Goal: Information Seeking & Learning: Find contact information

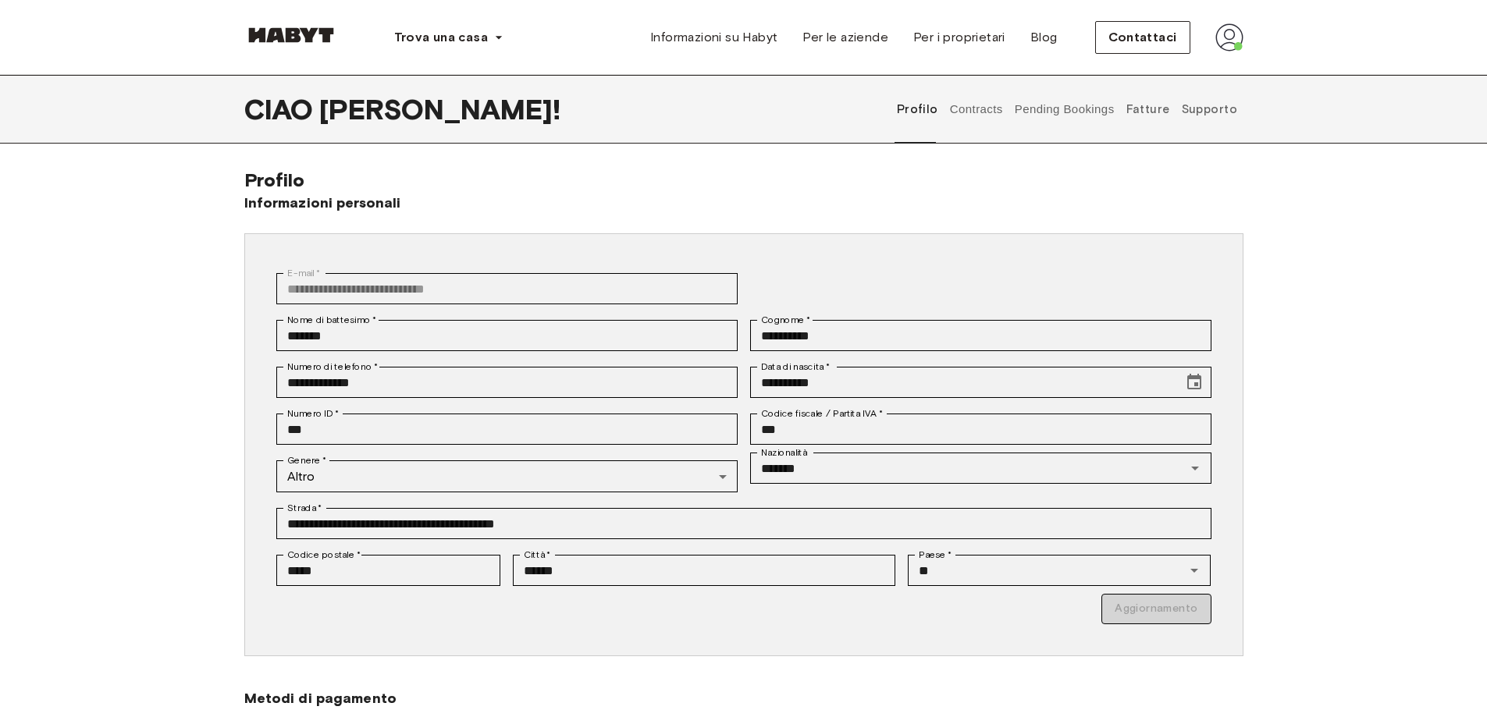
click at [1076, 110] on button "Pending Bookings" at bounding box center [1064, 109] width 104 height 69
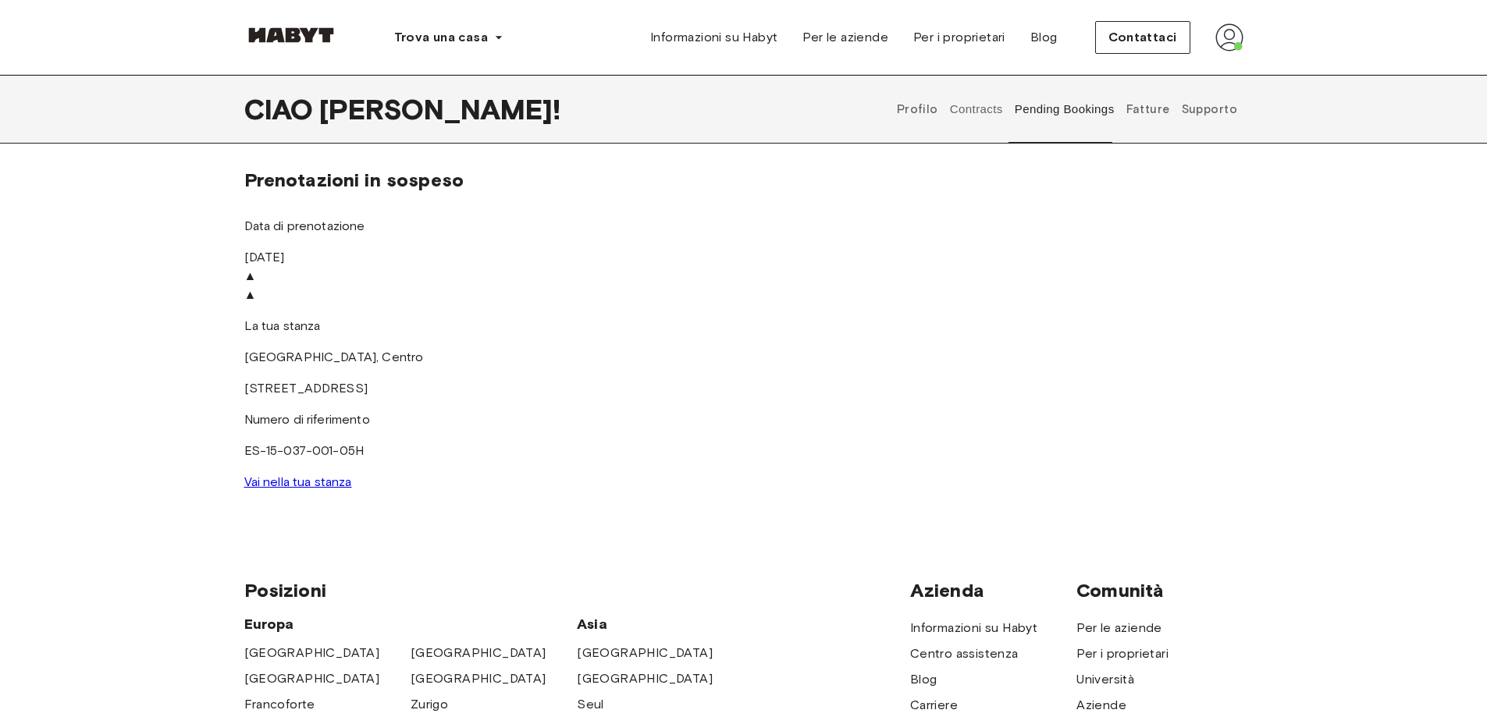
click at [1150, 112] on font "Fatture" at bounding box center [1148, 109] width 44 height 14
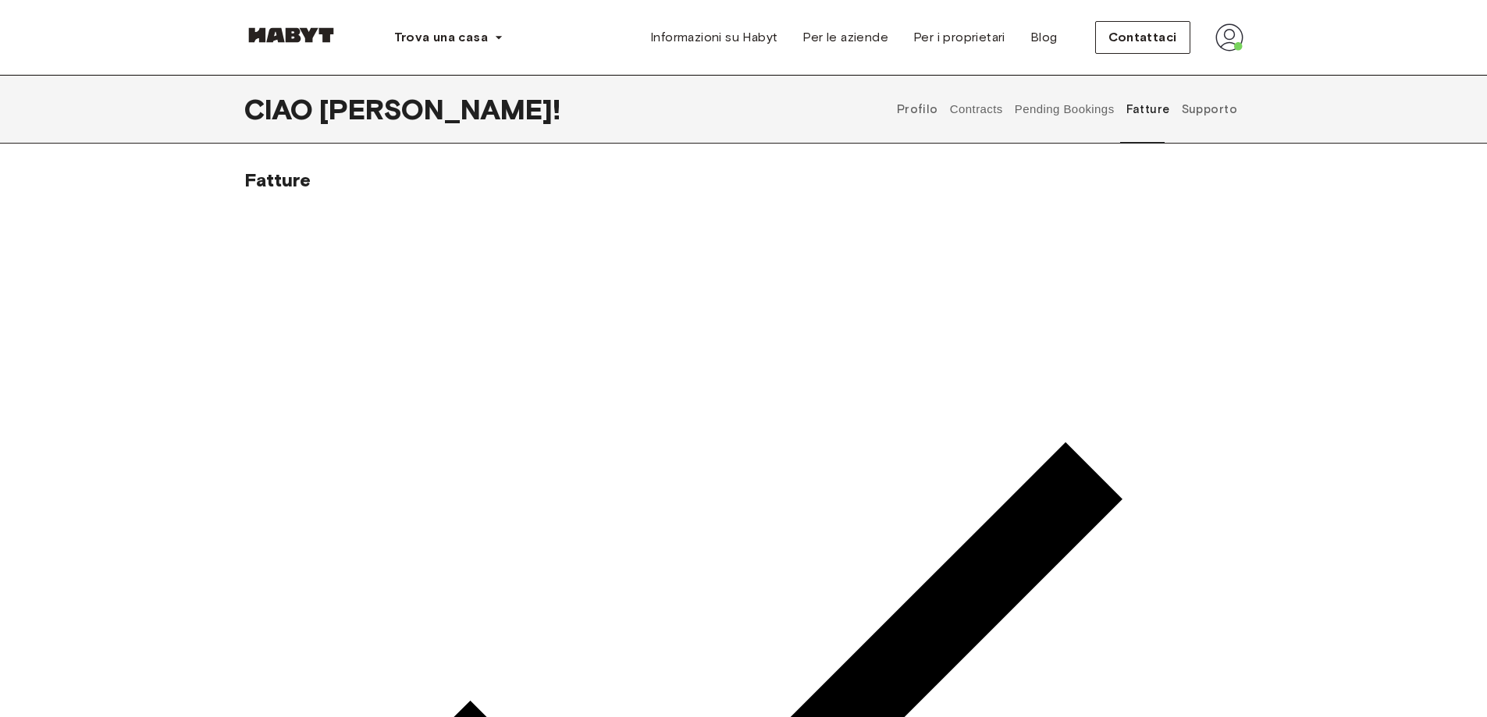
click at [1214, 108] on font "Supporto" at bounding box center [1209, 109] width 55 height 14
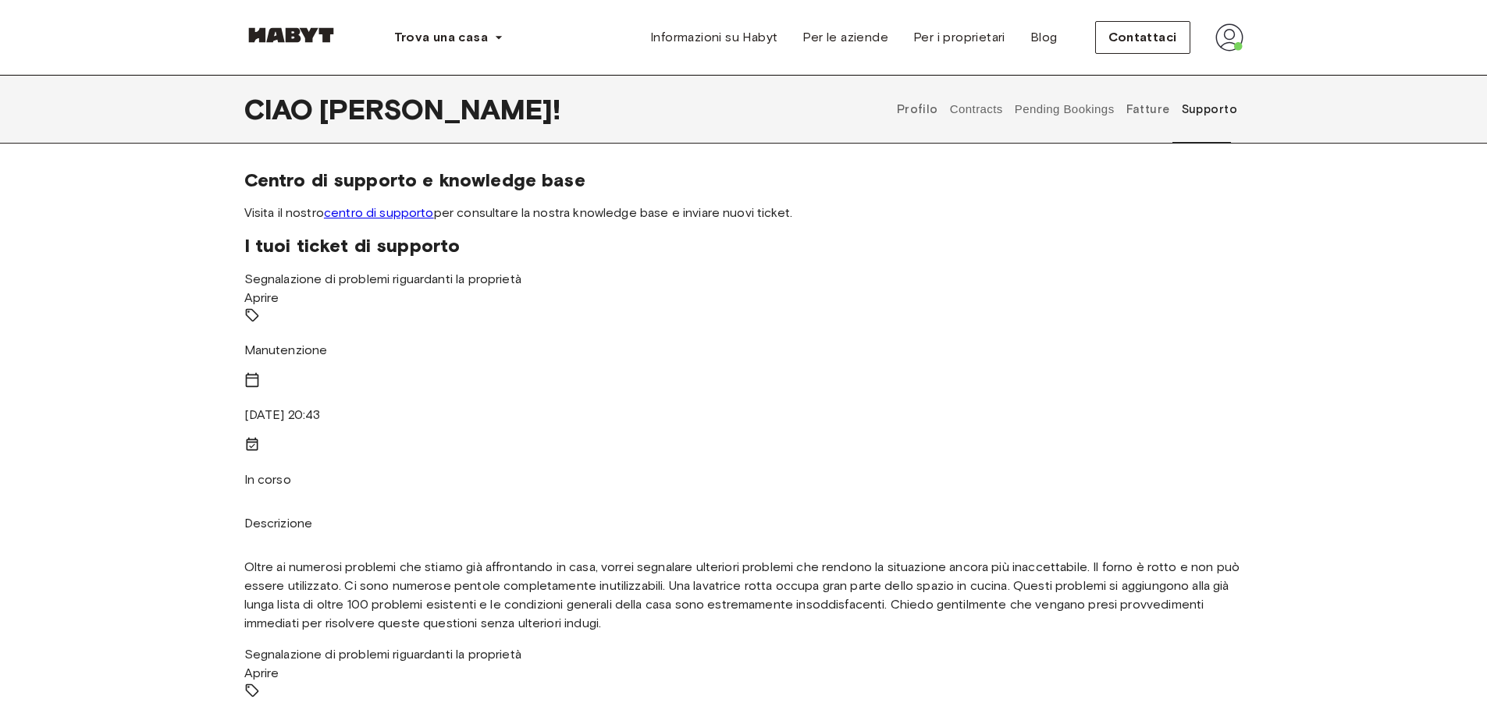
drag, startPoint x: 910, startPoint y: 109, endPoint x: 1028, endPoint y: 109, distance: 117.8
click at [911, 109] on font "Profilo" at bounding box center [917, 109] width 41 height 14
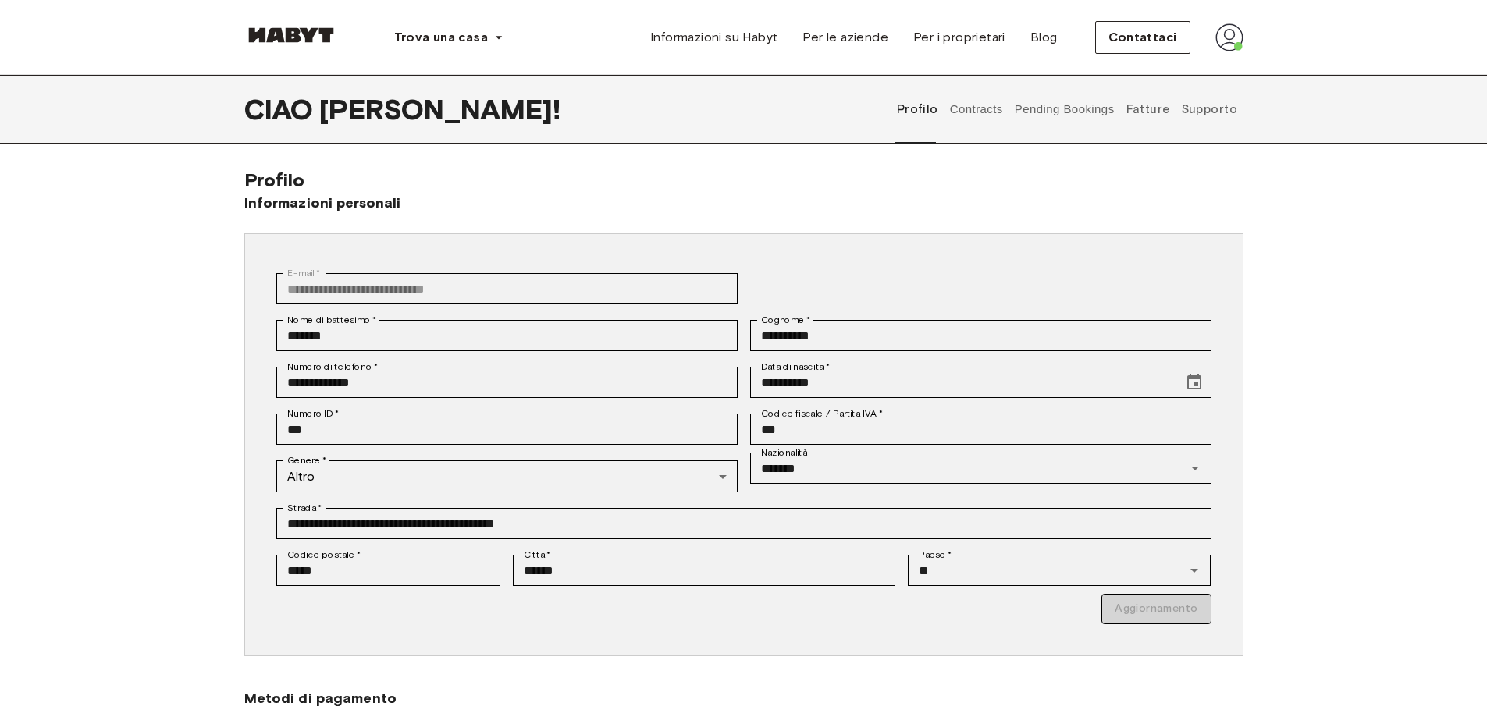
click at [1221, 110] on font "Supporto" at bounding box center [1209, 109] width 55 height 14
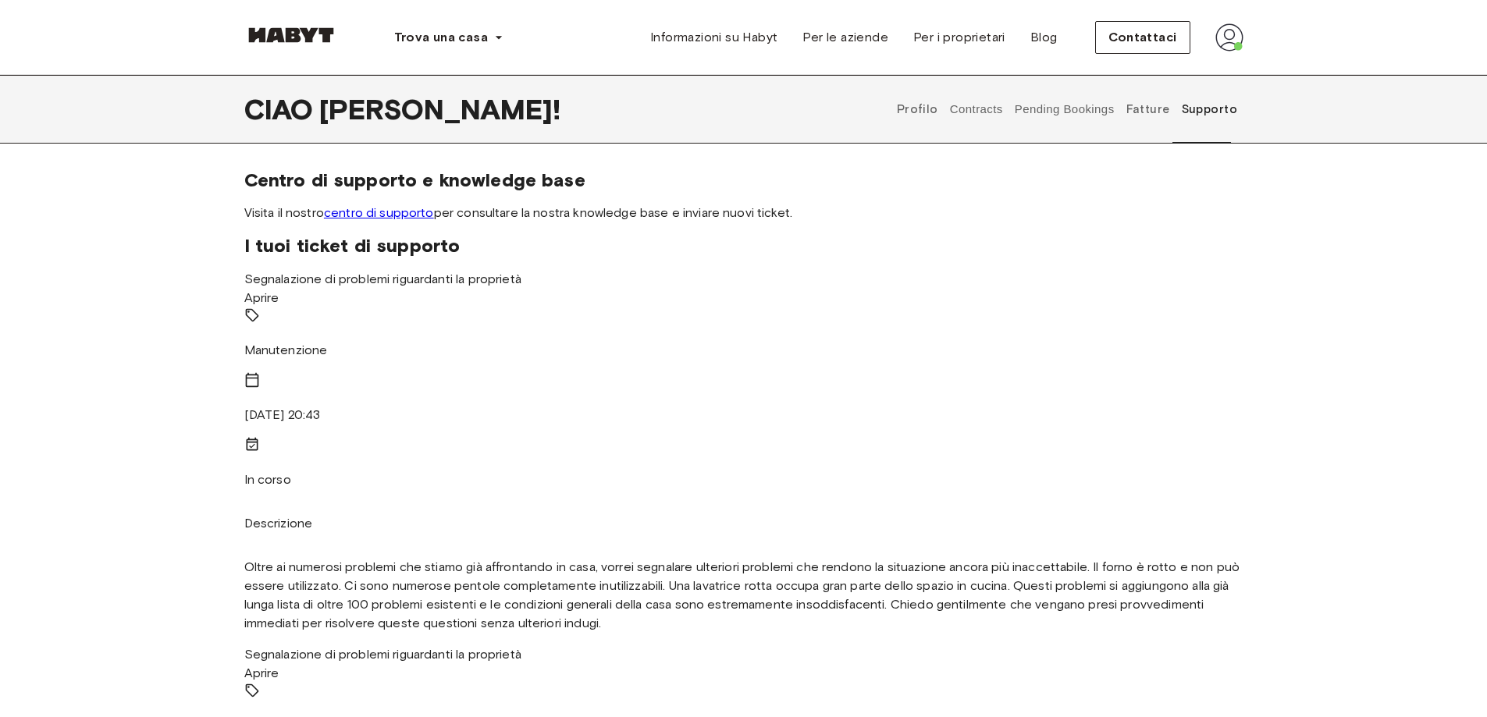
click at [976, 108] on button "Contracts" at bounding box center [975, 109] width 57 height 69
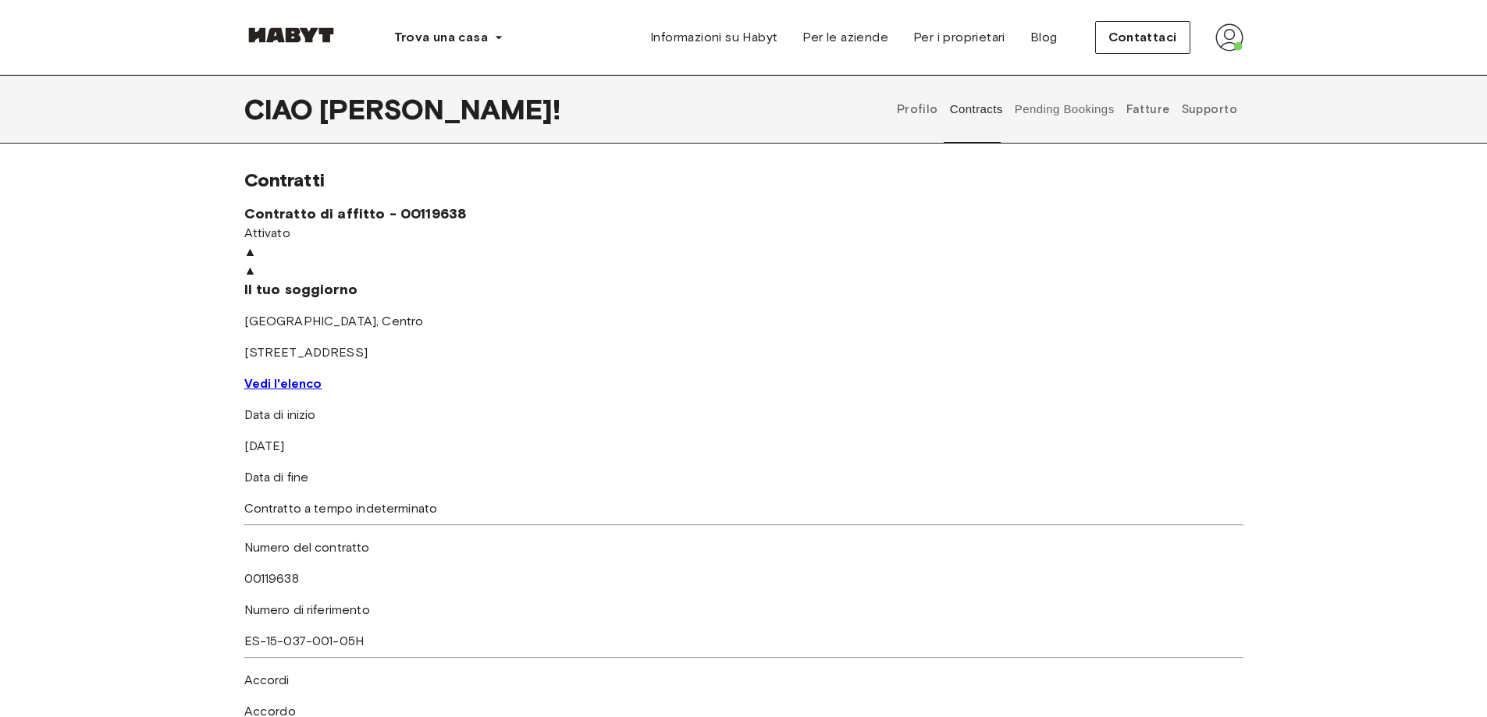
click at [1212, 111] on font "Supporto" at bounding box center [1209, 109] width 55 height 14
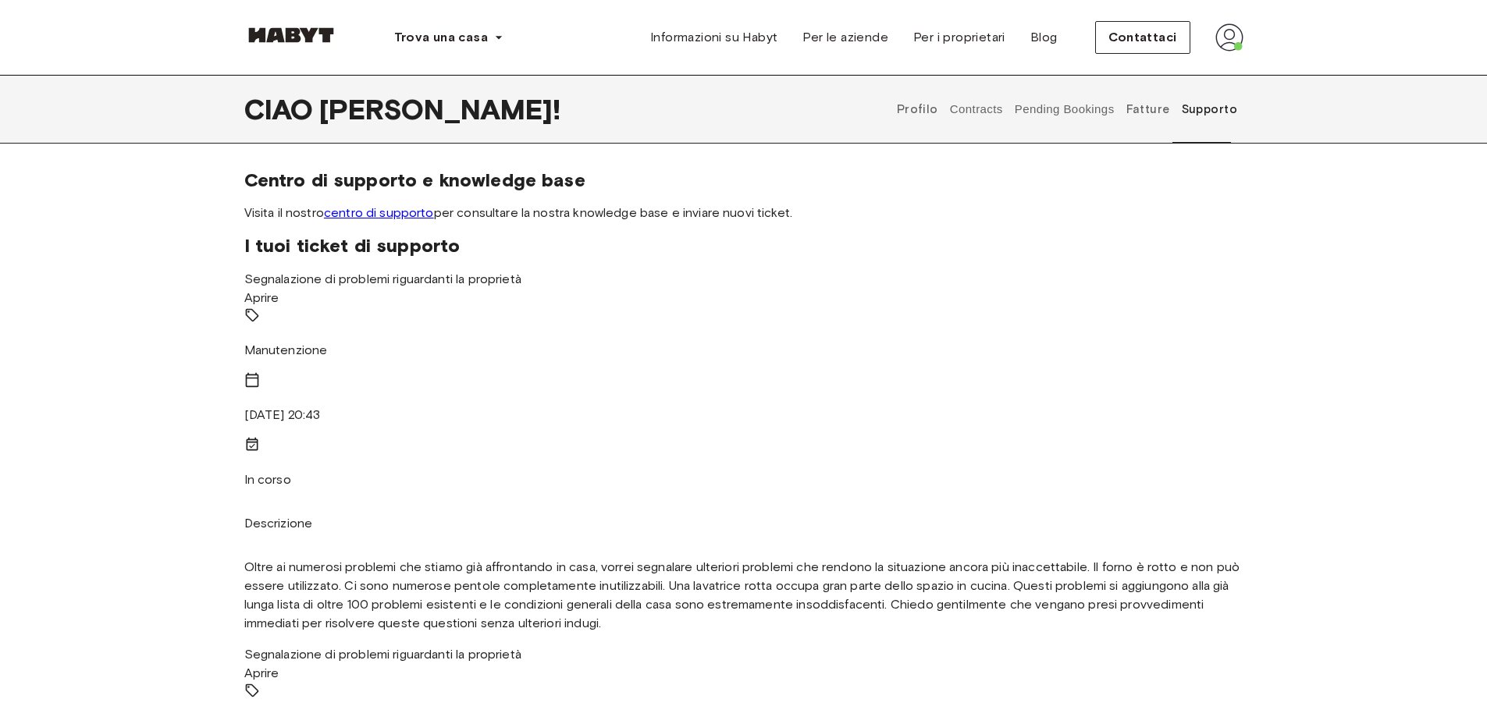
click at [1214, 110] on font "Supporto" at bounding box center [1209, 109] width 55 height 14
click at [1216, 116] on font "Supporto" at bounding box center [1209, 109] width 55 height 14
click at [1218, 106] on font "Supporto" at bounding box center [1209, 109] width 55 height 14
click at [382, 214] on font "centro di supporto" at bounding box center [379, 212] width 110 height 15
click at [1228, 41] on img at bounding box center [1229, 37] width 28 height 28
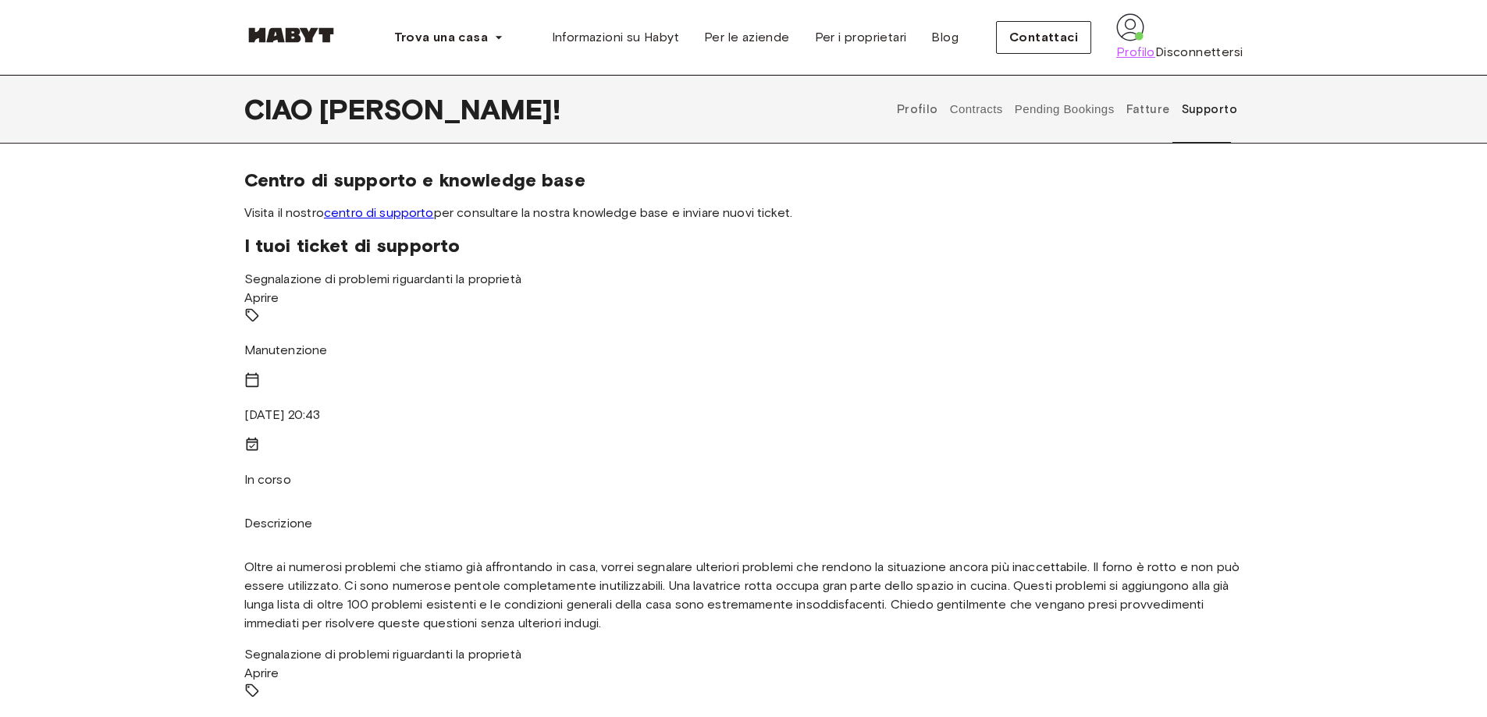
click at [1155, 59] on font "Profilo" at bounding box center [1135, 51] width 39 height 15
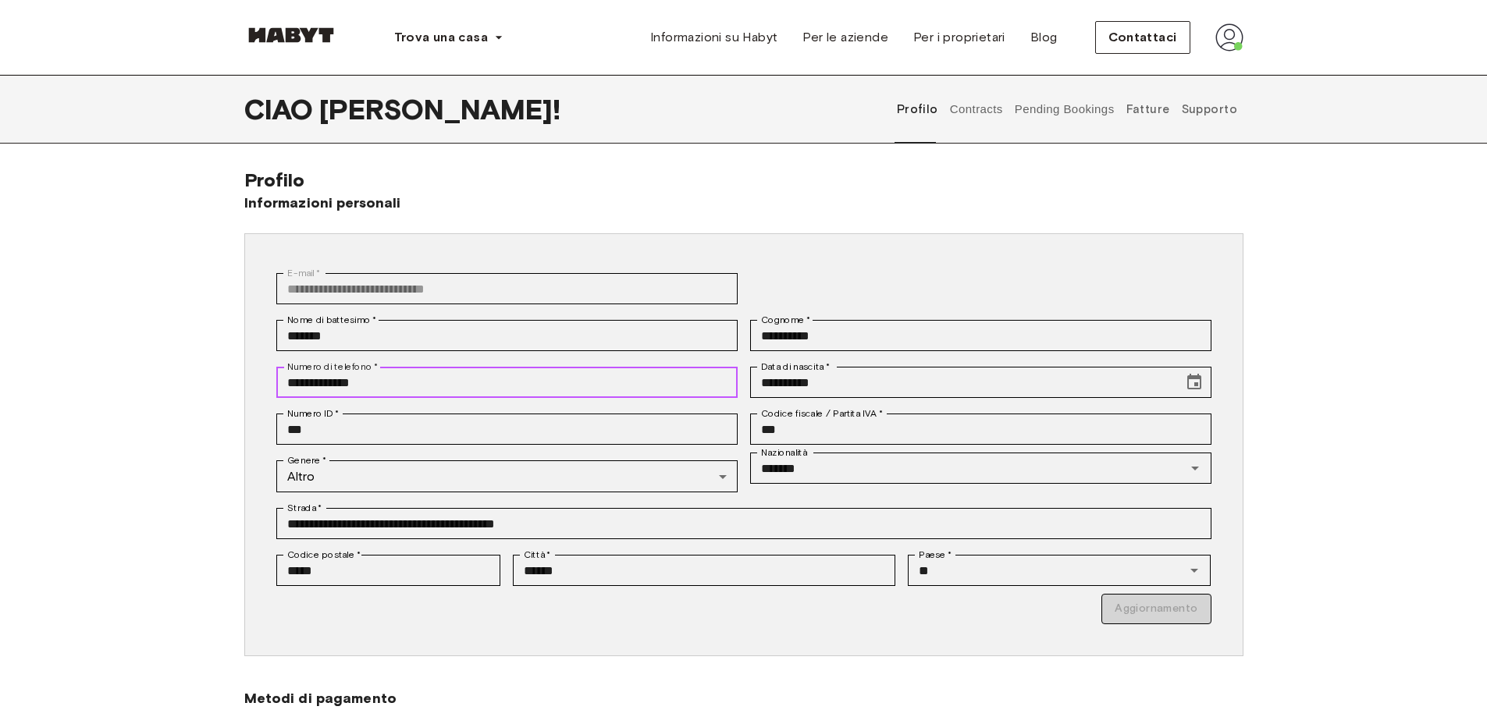
drag, startPoint x: 389, startPoint y: 386, endPoint x: 276, endPoint y: 384, distance: 112.4
click at [276, 384] on input "**********" at bounding box center [506, 382] width 461 height 31
click at [1211, 108] on font "Supporto" at bounding box center [1209, 109] width 55 height 14
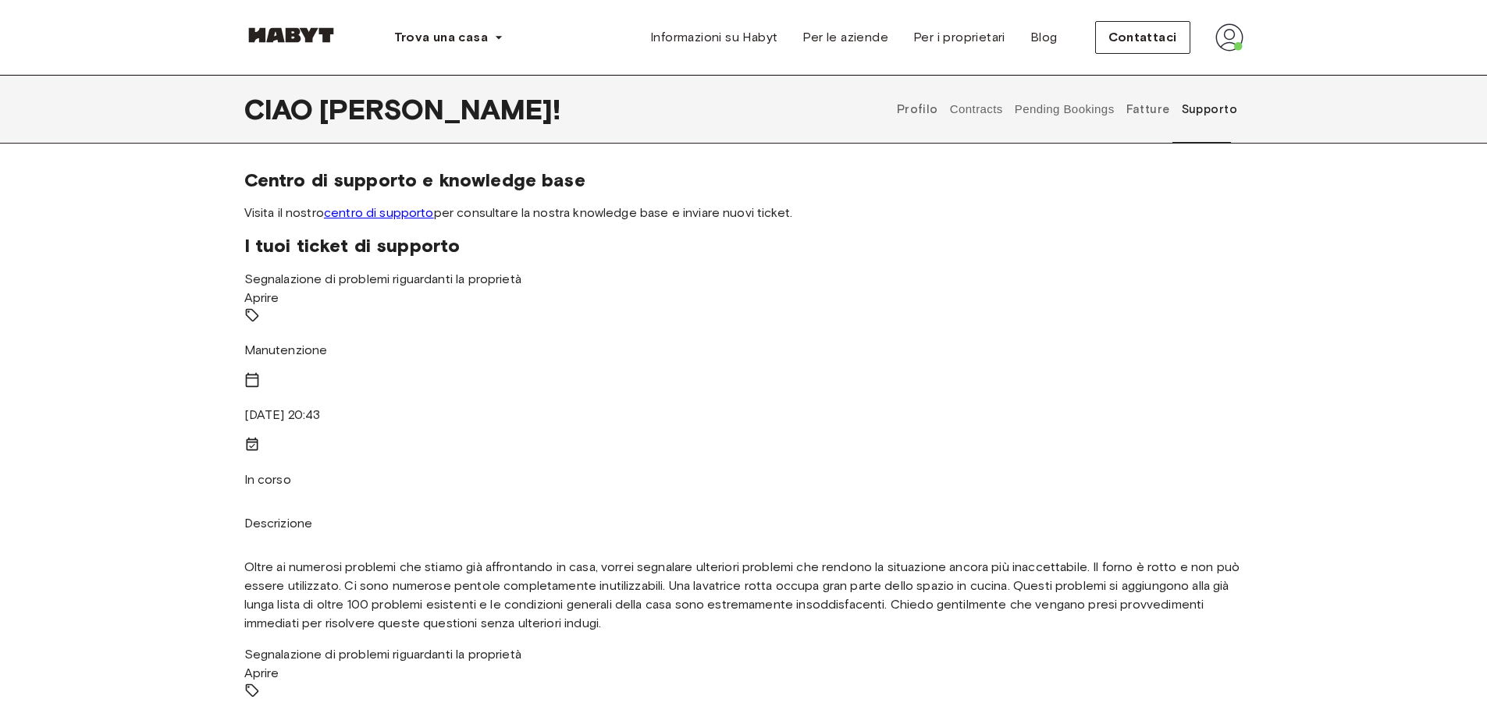
click at [392, 213] on font "centro di supporto" at bounding box center [379, 212] width 110 height 15
click at [926, 112] on font "Profilo" at bounding box center [917, 109] width 41 height 14
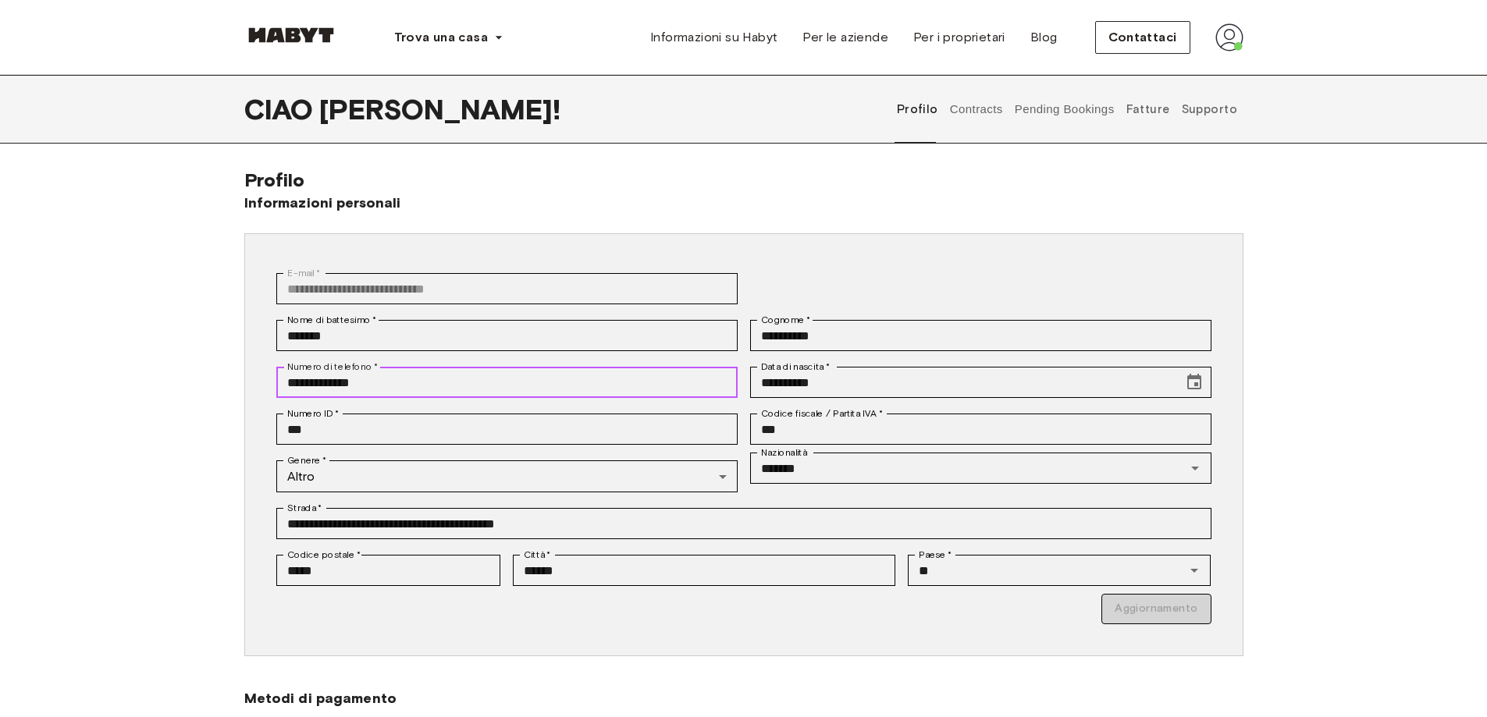
drag, startPoint x: 378, startPoint y: 386, endPoint x: 276, endPoint y: 384, distance: 101.5
click at [276, 384] on input "**********" at bounding box center [506, 382] width 461 height 31
click at [1206, 112] on font "Supporto" at bounding box center [1209, 109] width 55 height 14
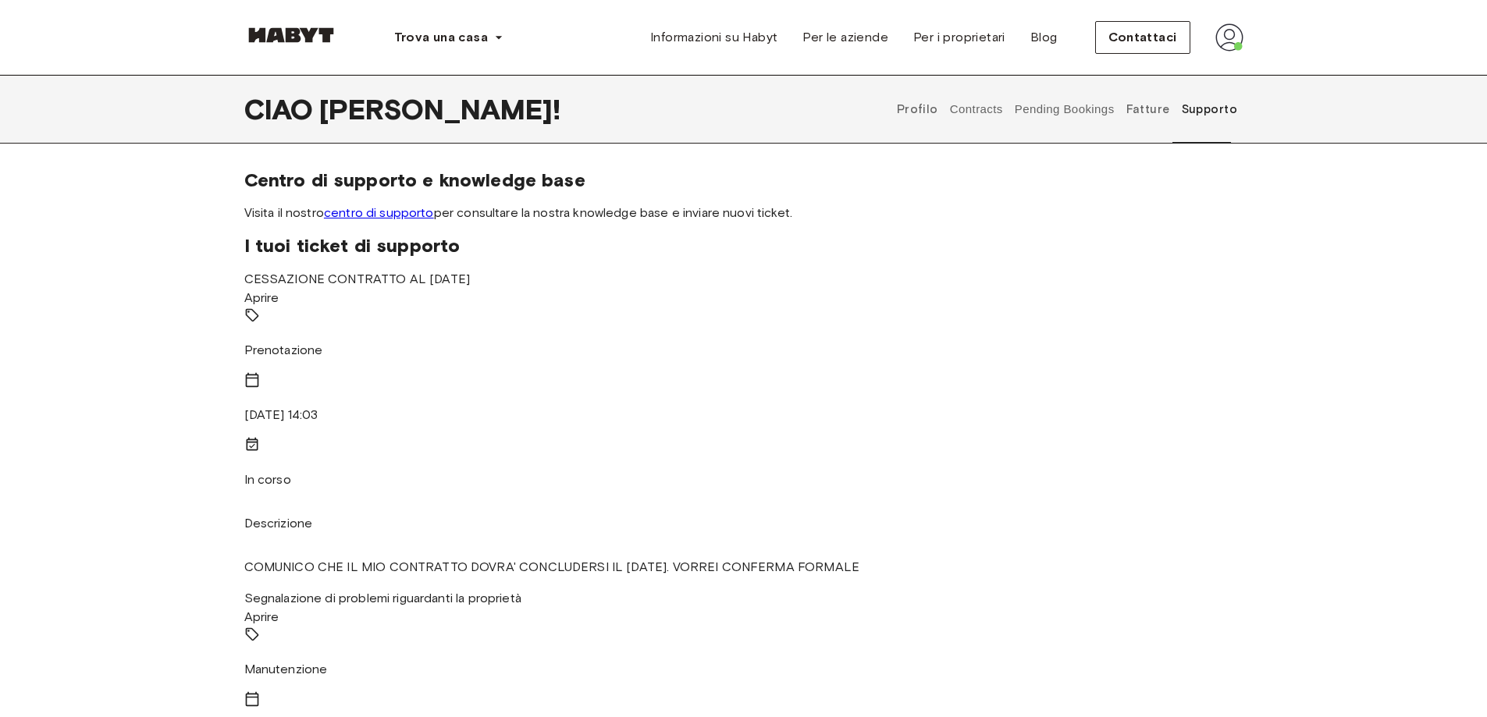
scroll to position [4, 0]
click at [397, 207] on font "centro di supporto" at bounding box center [379, 212] width 110 height 15
click at [1213, 112] on font "Supporto" at bounding box center [1209, 109] width 55 height 14
click at [382, 216] on font "centro di supporto" at bounding box center [379, 212] width 110 height 15
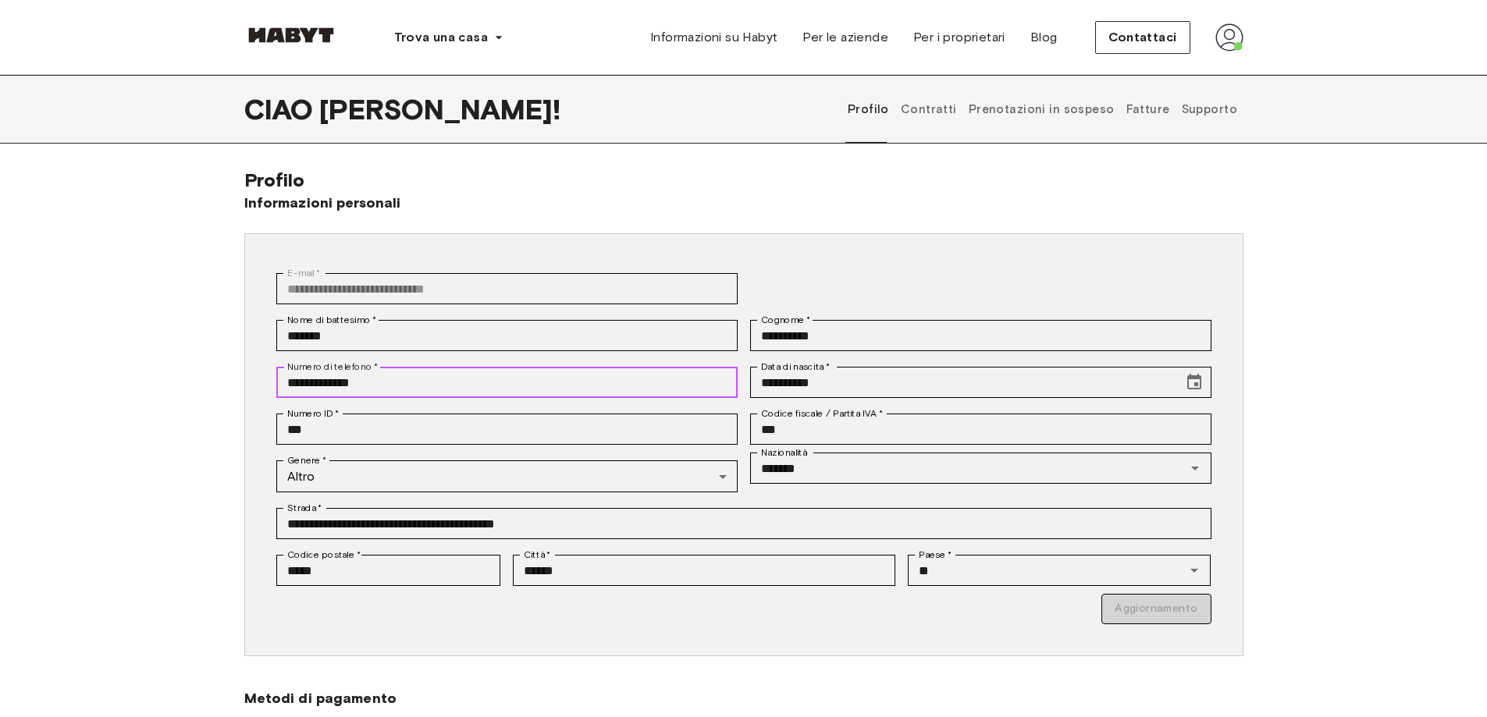
drag, startPoint x: 392, startPoint y: 380, endPoint x: 293, endPoint y: 378, distance: 99.1
click at [293, 378] on input "**********" at bounding box center [506, 382] width 461 height 31
click at [1223, 112] on font "Supporto" at bounding box center [1209, 109] width 55 height 14
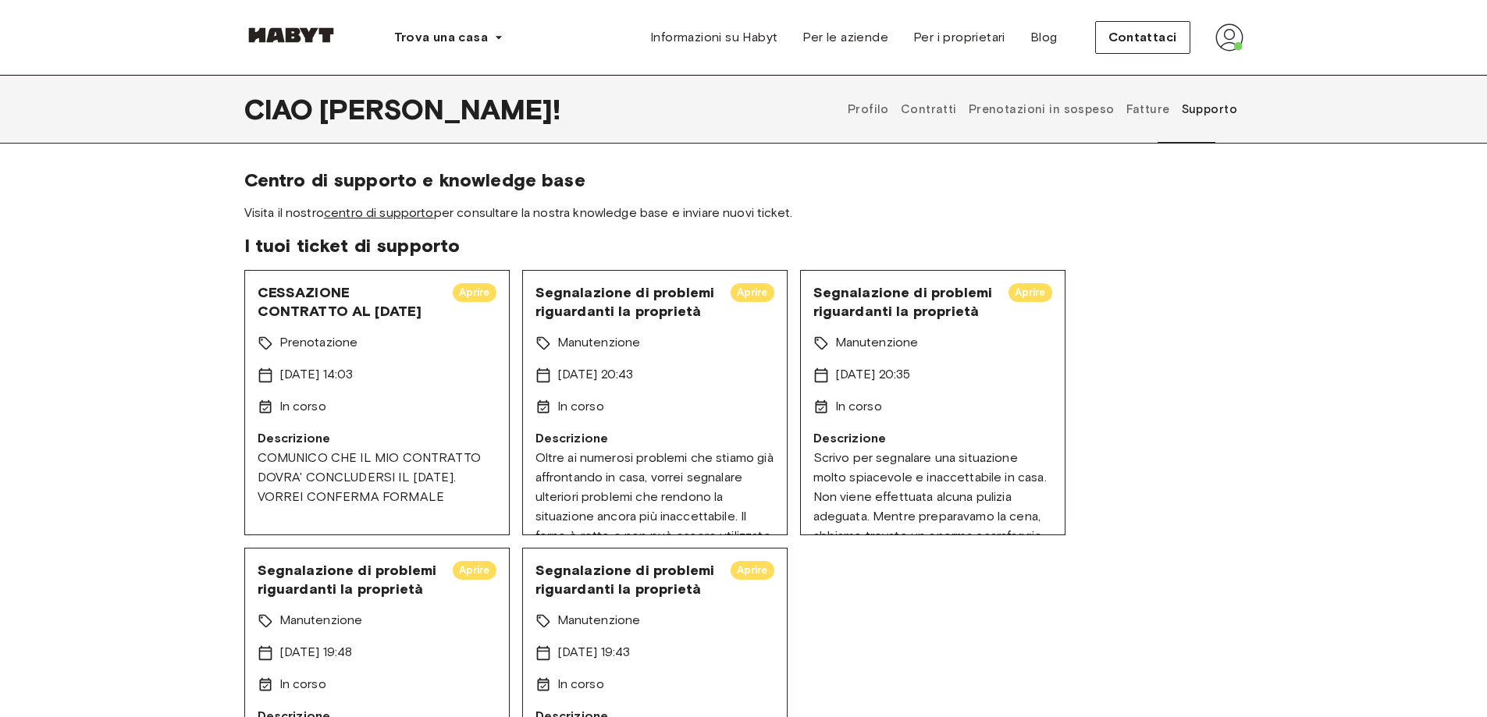
click at [386, 209] on font "centro di supporto" at bounding box center [379, 212] width 110 height 15
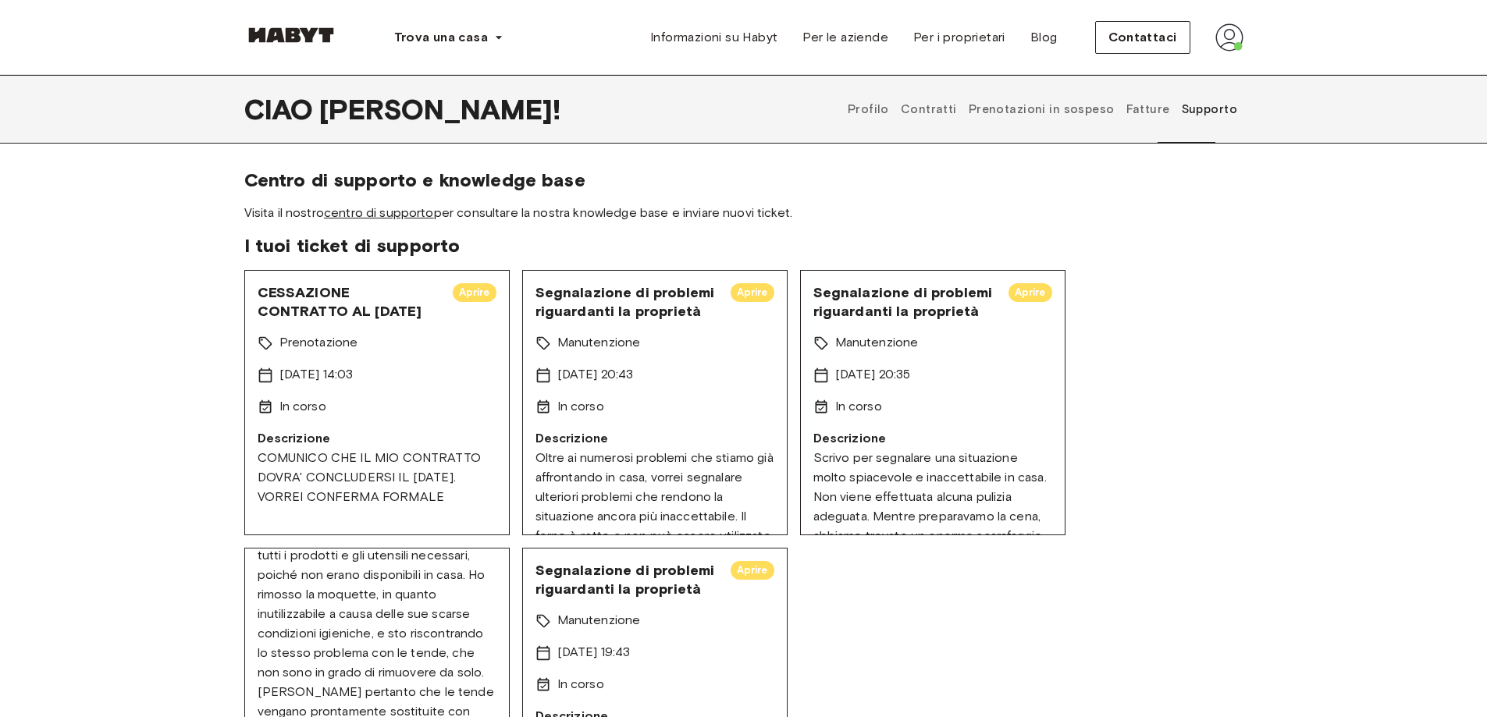
click at [396, 214] on font "centro di supporto" at bounding box center [379, 212] width 110 height 15
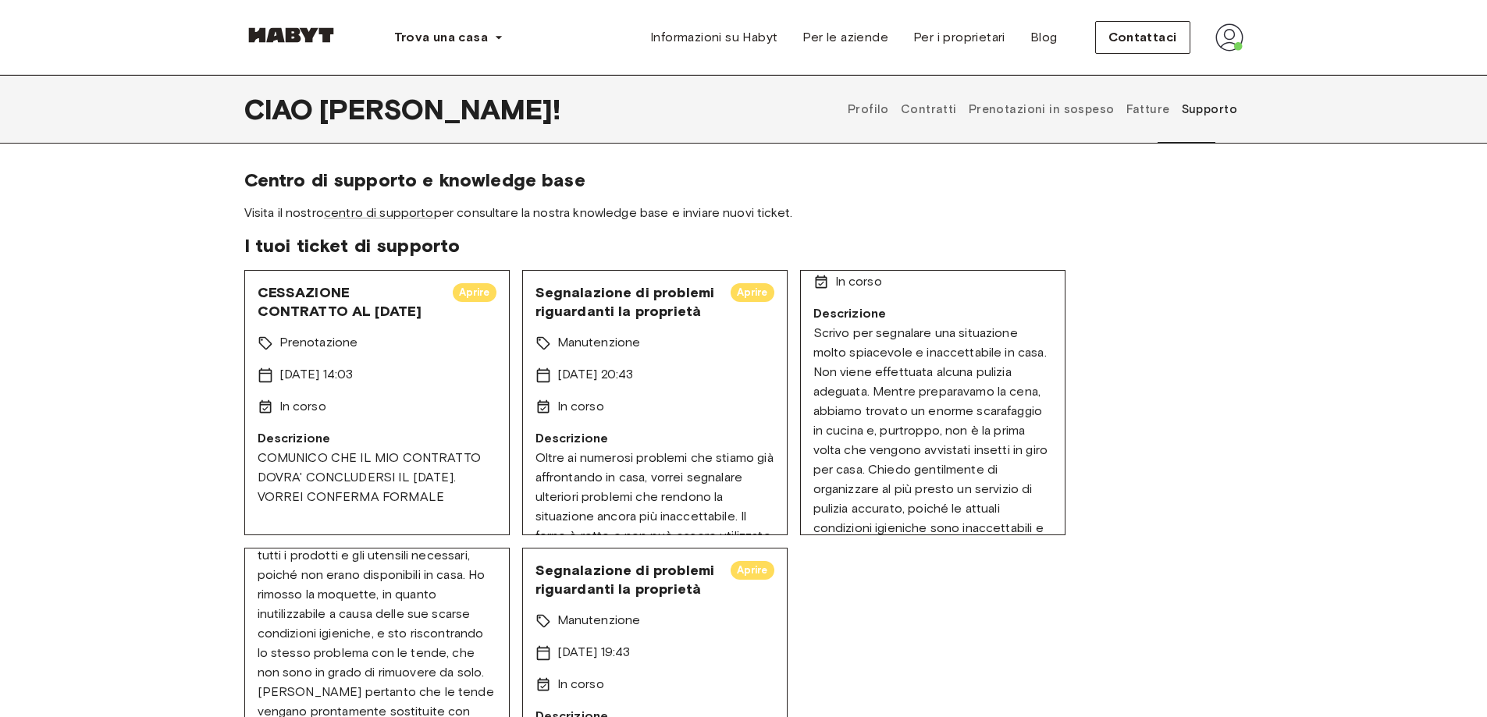
scroll to position [161, 0]
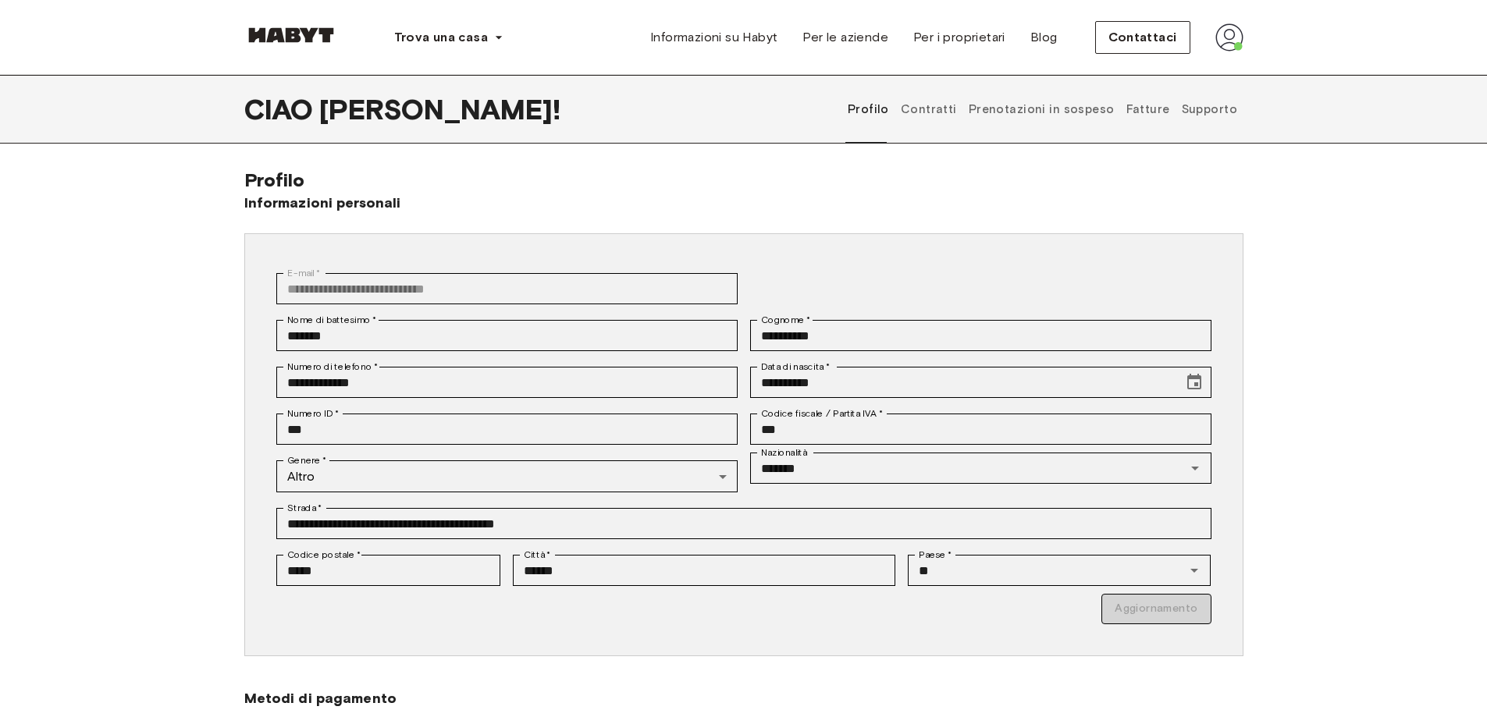
click at [1228, 108] on font "Supporto" at bounding box center [1209, 109] width 55 height 14
